Goal: Task Accomplishment & Management: Manage account settings

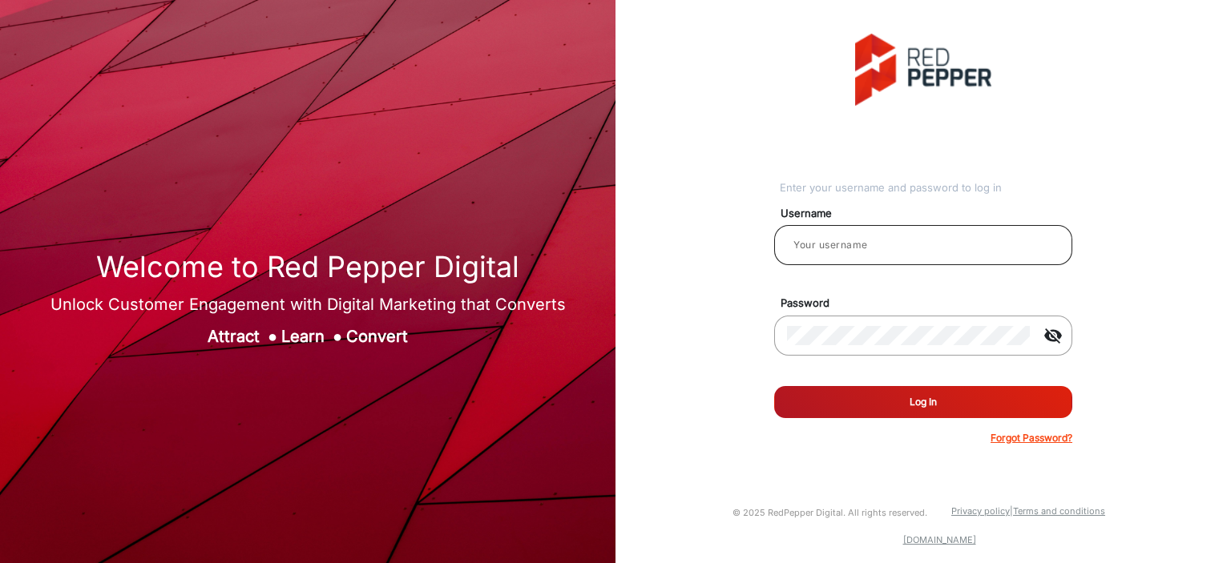
click at [857, 256] on div at bounding box center [923, 245] width 272 height 45
click at [866, 250] on input "email" at bounding box center [923, 245] width 272 height 19
type input "Balaji"
click at [865, 402] on button "Log In" at bounding box center [923, 402] width 298 height 32
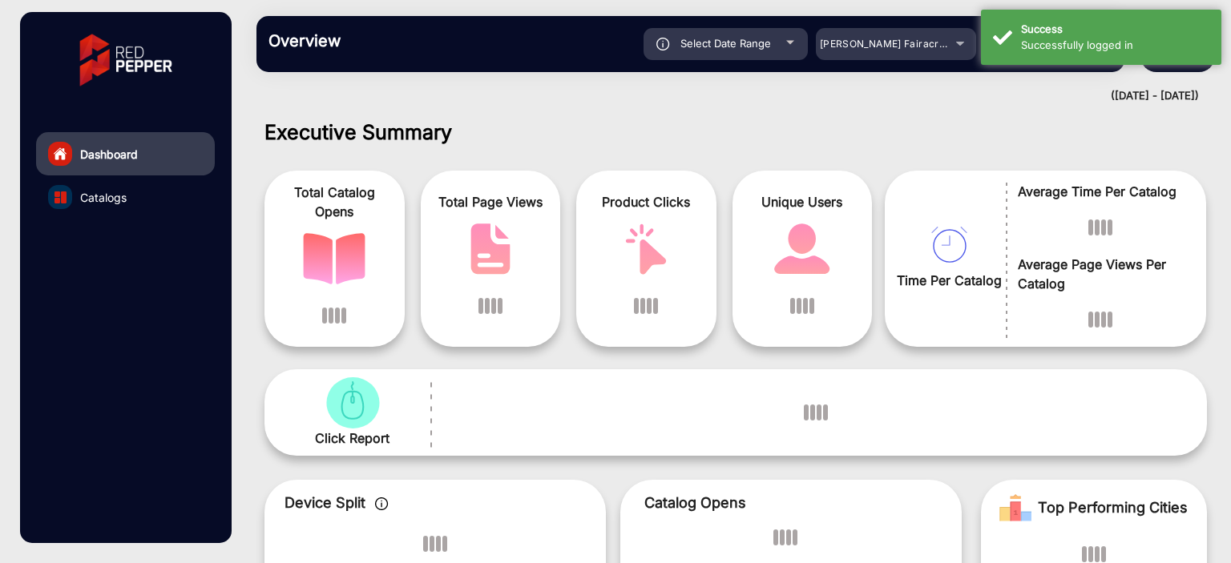
scroll to position [12, 0]
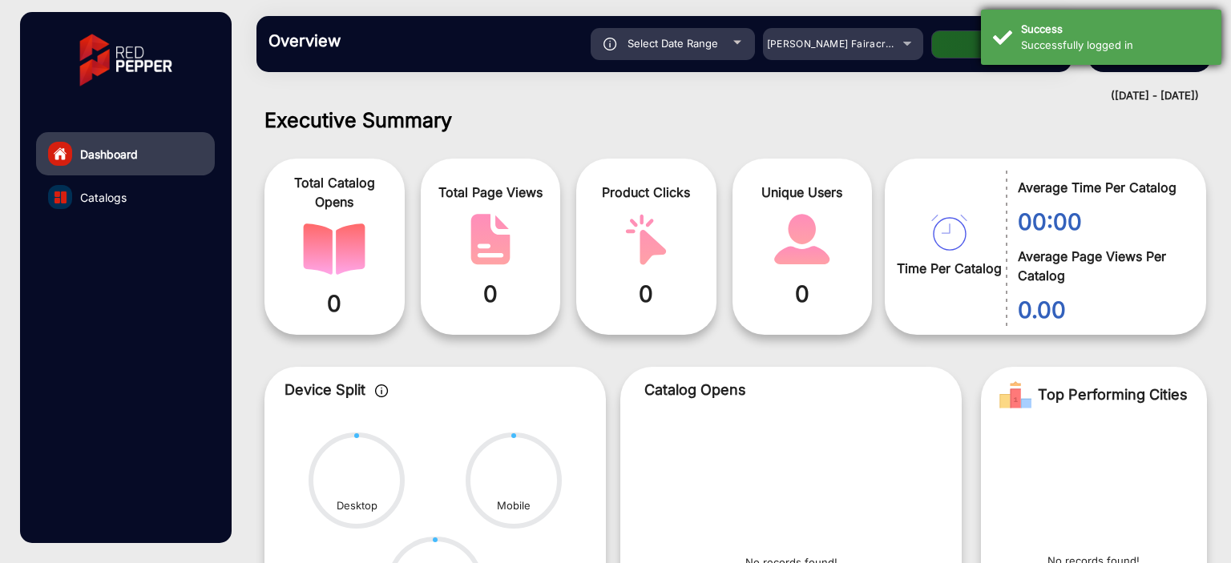
click at [1073, 47] on div "Successfully logged in" at bounding box center [1115, 46] width 188 height 16
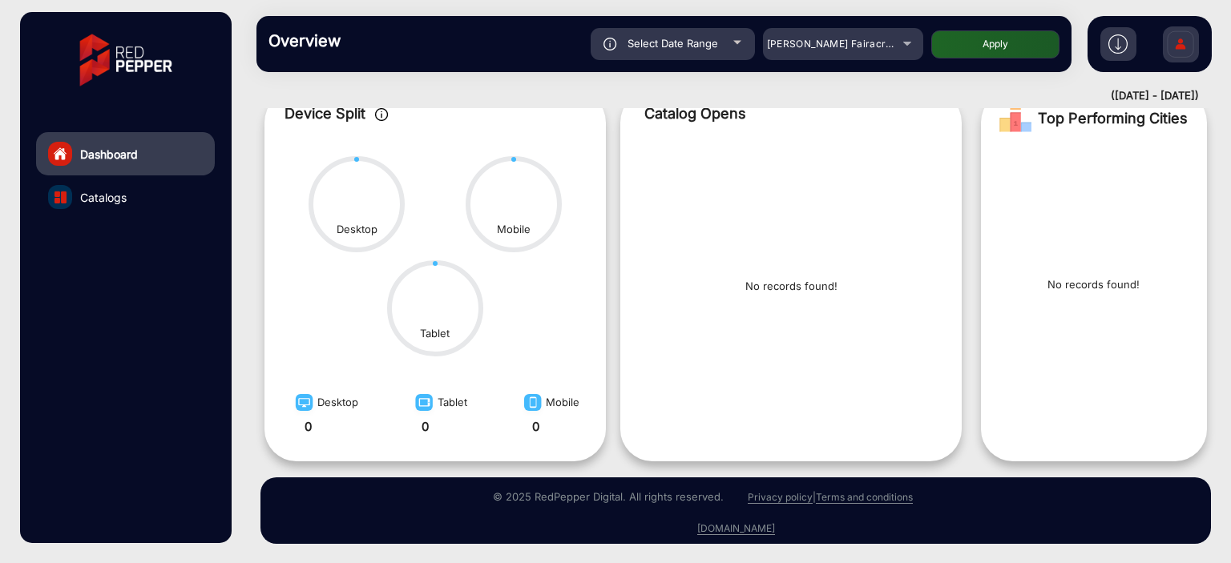
scroll to position [0, 0]
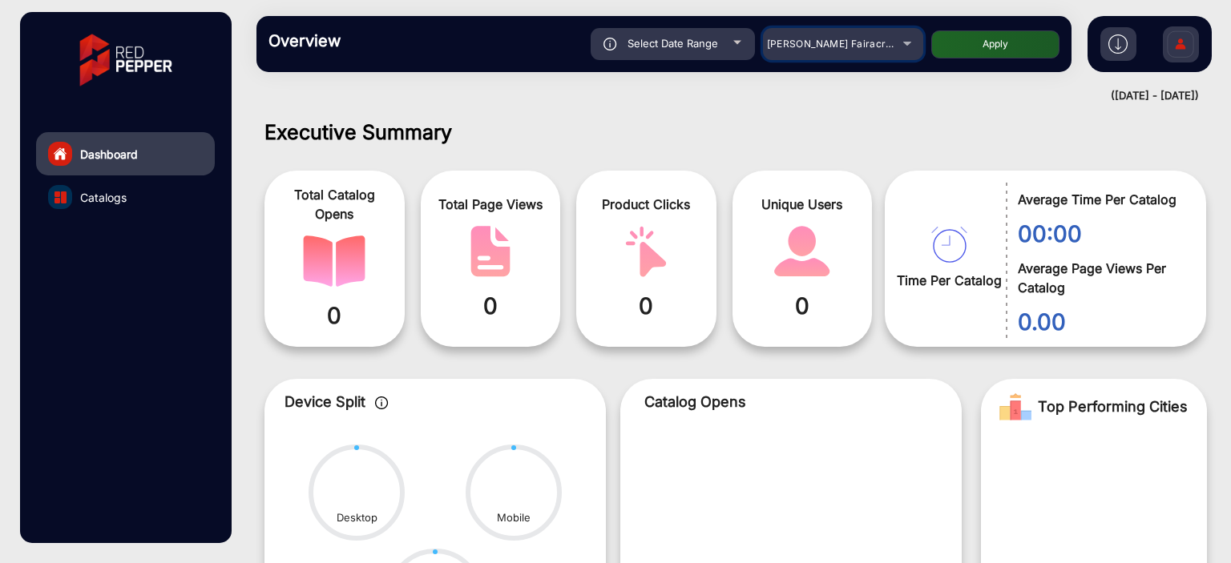
click at [878, 45] on span "Adams Fairacre Farms" at bounding box center [846, 44] width 159 height 12
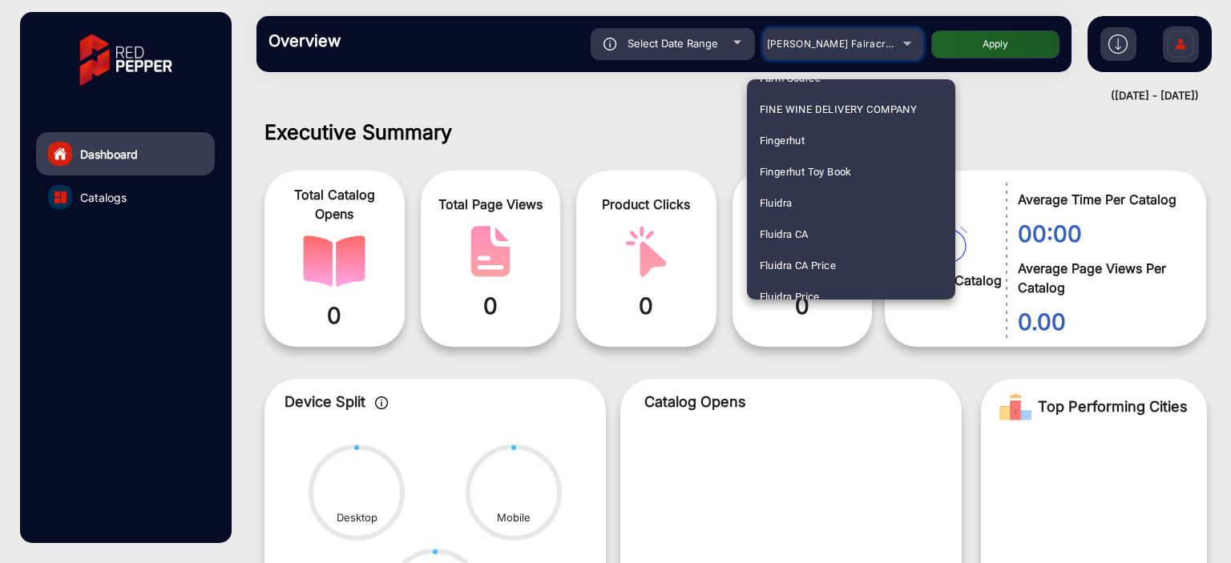
scroll to position [1949, 0]
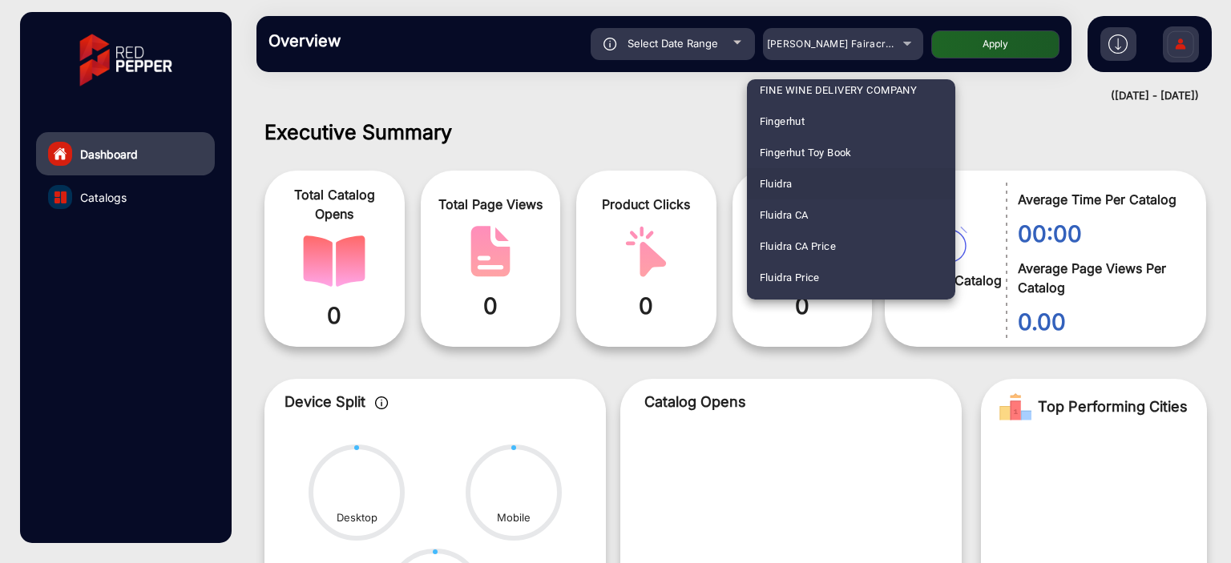
click at [806, 183] on mat-option "Fluidra" at bounding box center [851, 183] width 208 height 31
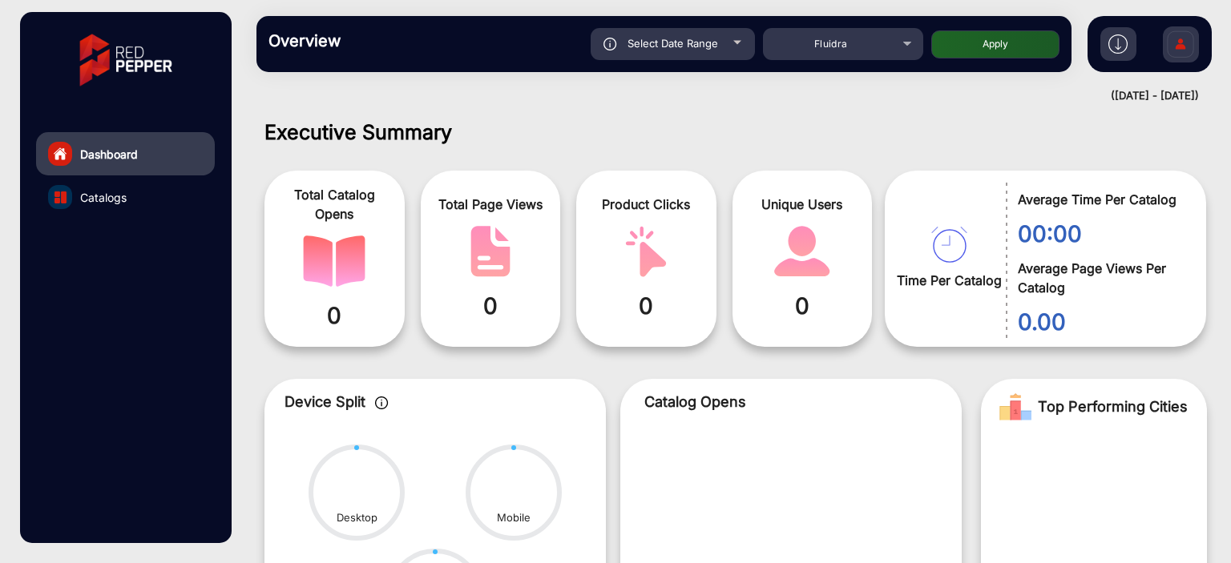
click at [979, 45] on button "Apply" at bounding box center [995, 44] width 128 height 28
type input "9/7/2025"
type input "9/13/2025"
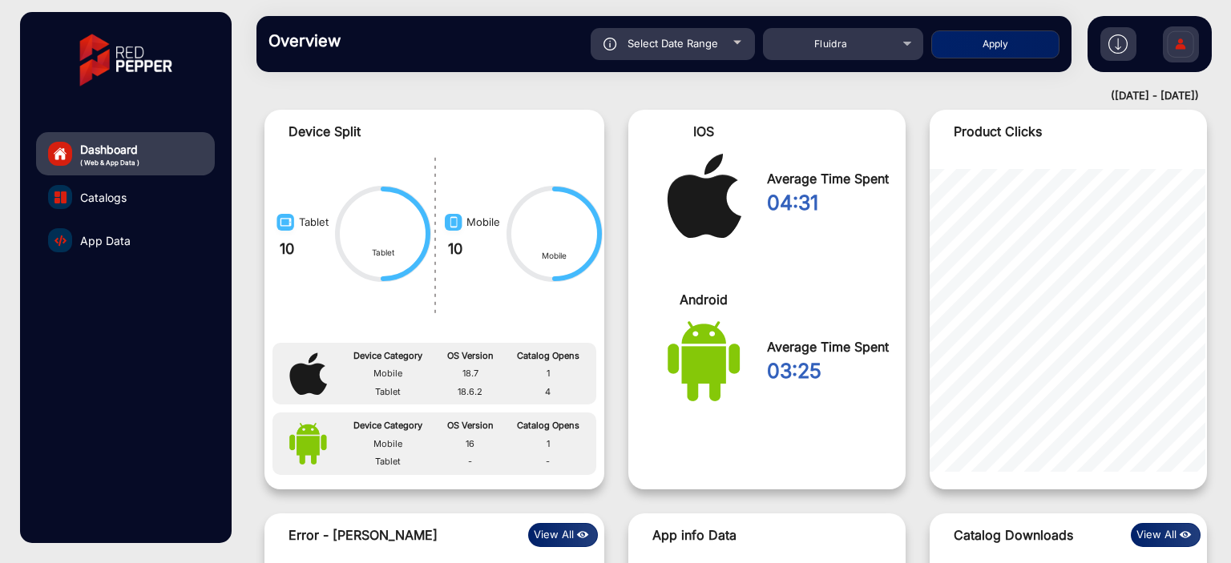
scroll to position [1270, 0]
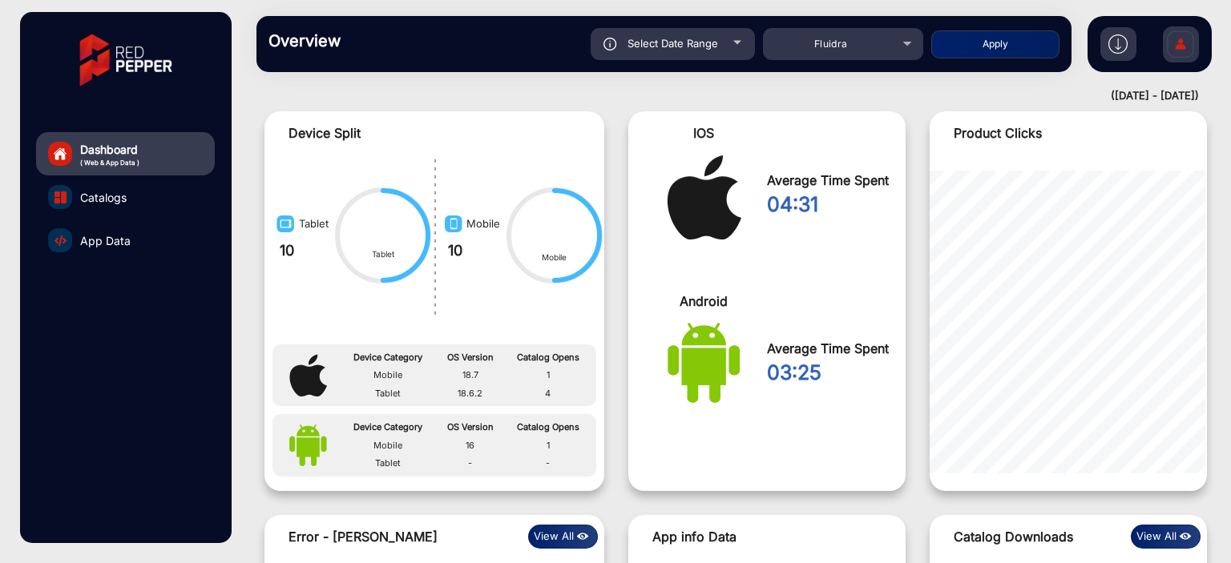
click at [1185, 41] on img at bounding box center [1181, 46] width 34 height 56
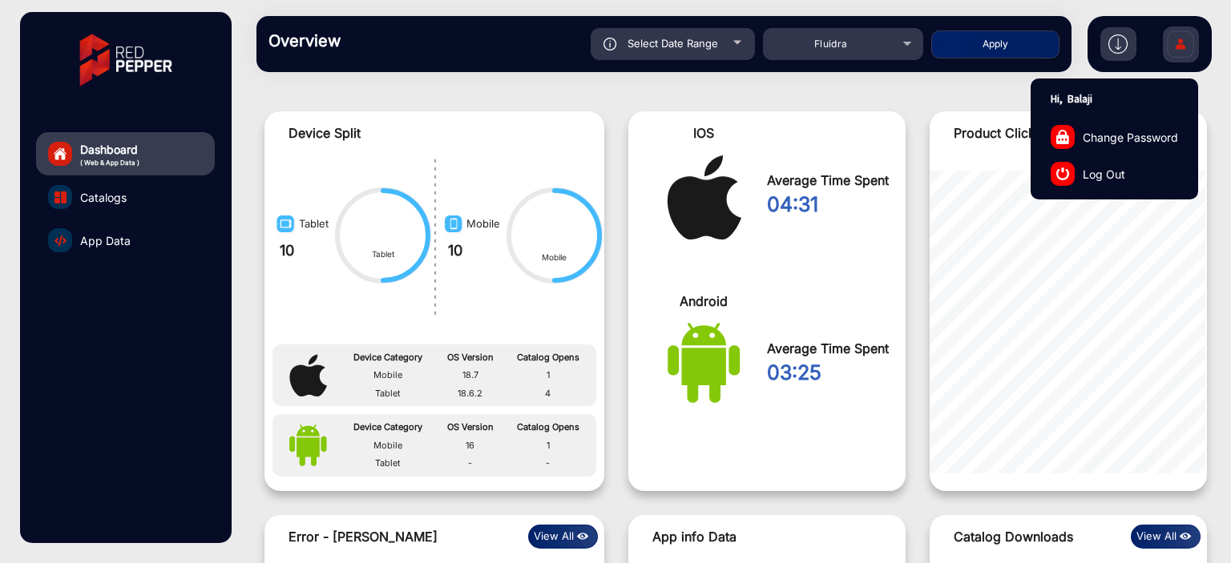
click at [444, 224] on img at bounding box center [453, 227] width 26 height 26
